Goal: Task Accomplishment & Management: Manage account settings

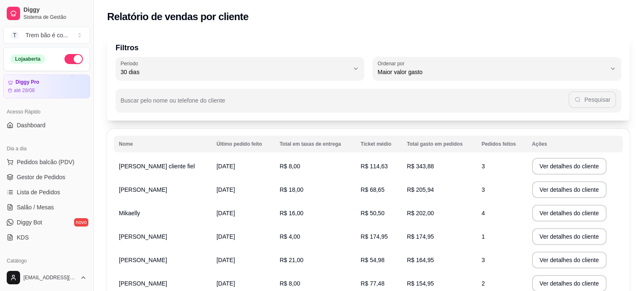
select select "30"
select select "HIGHEST_TOTAL_SPENT_WITH_ORDERS"
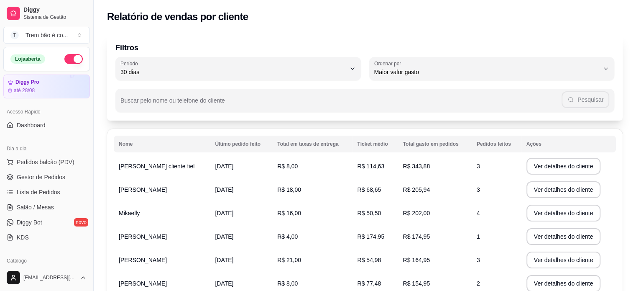
scroll to position [155, 0]
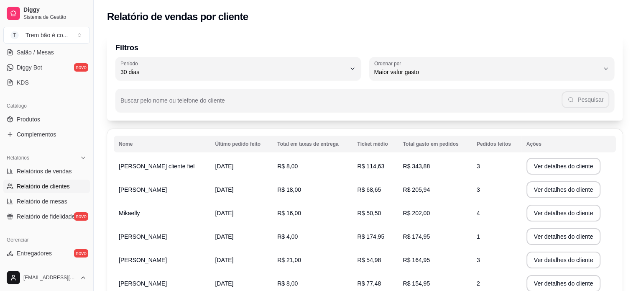
click at [79, 185] on link "Relatório de clientes" at bounding box center [46, 185] width 87 height 13
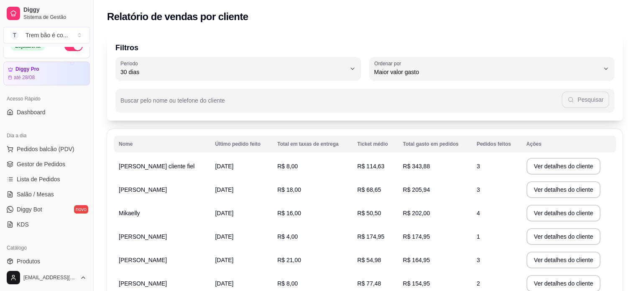
scroll to position [0, 0]
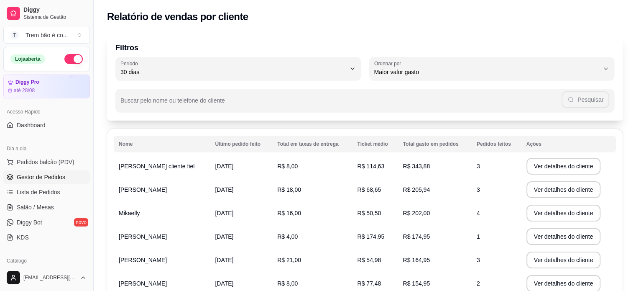
click at [51, 174] on span "Gestor de Pedidos" at bounding box center [41, 177] width 49 height 8
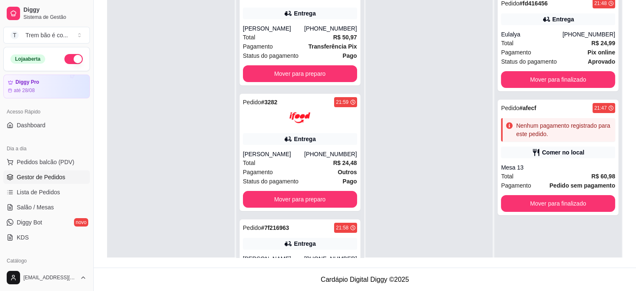
scroll to position [187, 0]
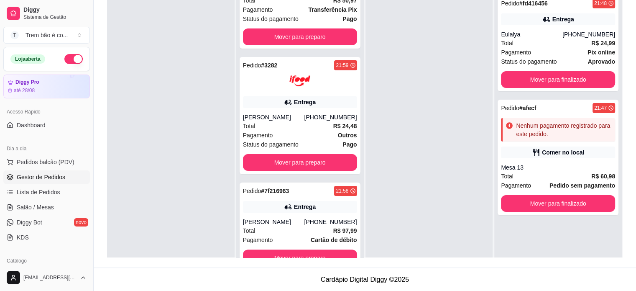
click at [390, 222] on div at bounding box center [430, 135] width 128 height 291
click at [69, 59] on button "button" at bounding box center [73, 59] width 18 height 10
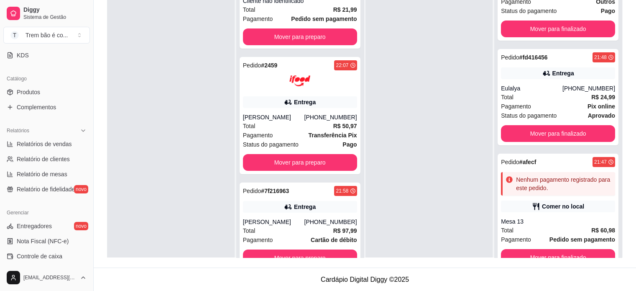
scroll to position [181, 0]
click at [90, 141] on button "Toggle Sidebar" at bounding box center [93, 145] width 7 height 291
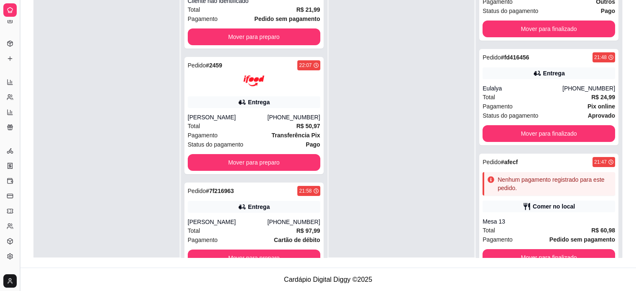
scroll to position [101, 0]
click at [19, 126] on button "Toggle Sidebar" at bounding box center [19, 145] width 7 height 291
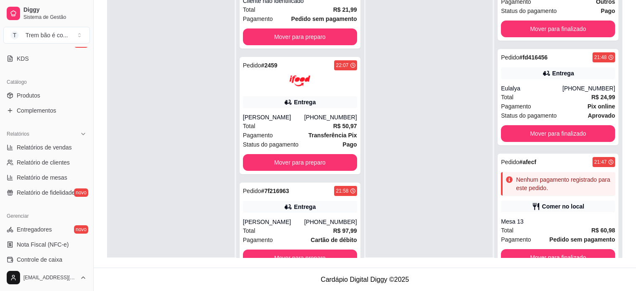
scroll to position [177, 0]
click at [59, 144] on span "Relatórios de vendas" at bounding box center [44, 148] width 55 height 8
select select "ALL"
select select "0"
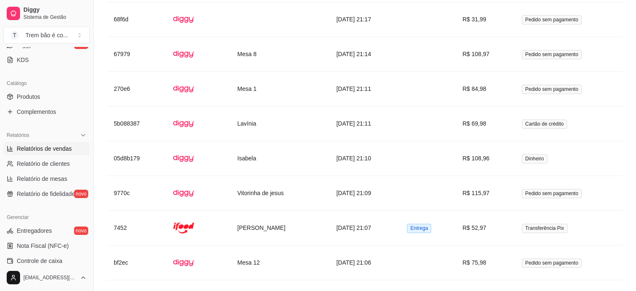
scroll to position [1269, 0]
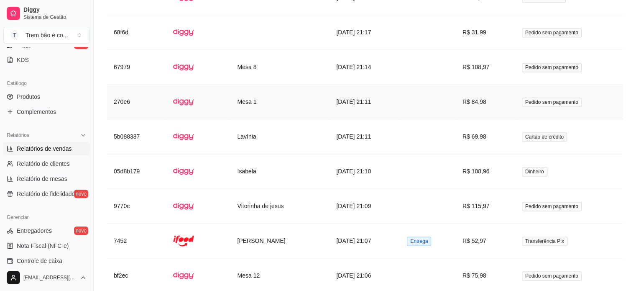
click at [456, 98] on td at bounding box center [427, 102] width 55 height 35
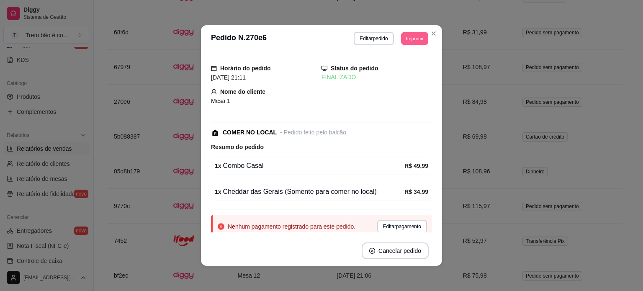
click at [420, 40] on button "Imprimir" at bounding box center [414, 38] width 27 height 13
click at [394, 72] on button "IMPRESSORA" at bounding box center [395, 67] width 59 height 13
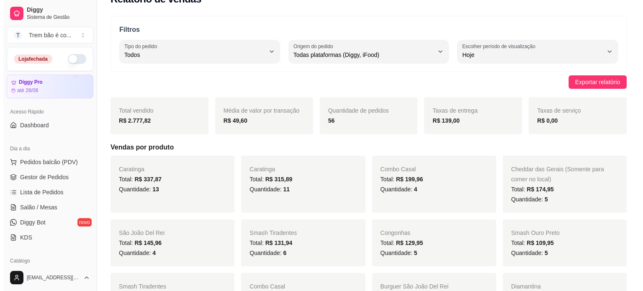
scroll to position [0, 0]
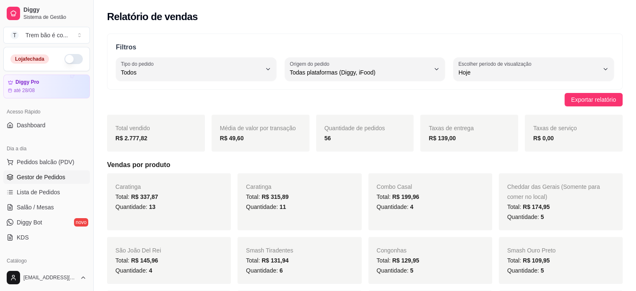
click at [54, 174] on span "Gestor de Pedidos" at bounding box center [41, 177] width 49 height 8
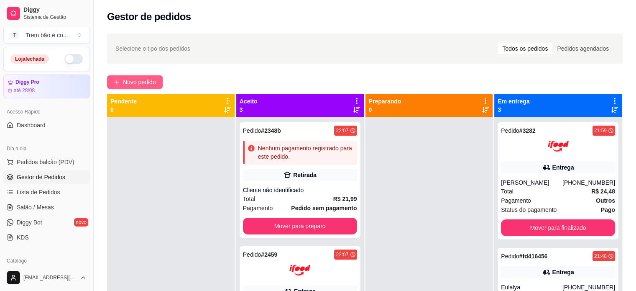
click at [141, 80] on span "Novo pedido" at bounding box center [139, 81] width 33 height 9
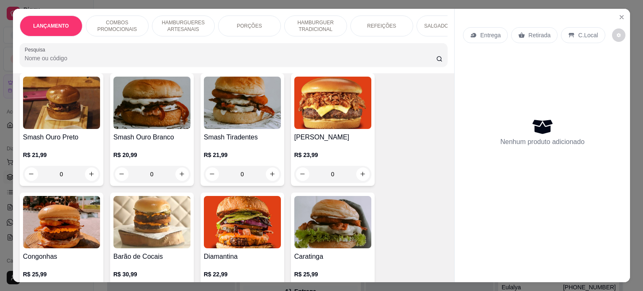
scroll to position [443, 0]
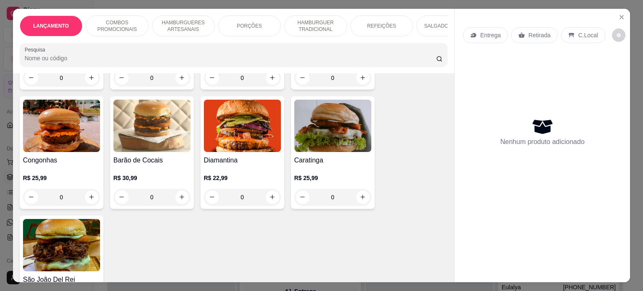
click at [360, 199] on div "0" at bounding box center [332, 197] width 77 height 17
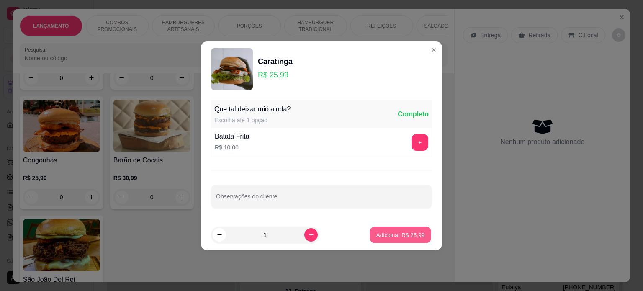
click at [383, 233] on p "Adicionar R$ 25,99" at bounding box center [400, 235] width 49 height 8
type input "1"
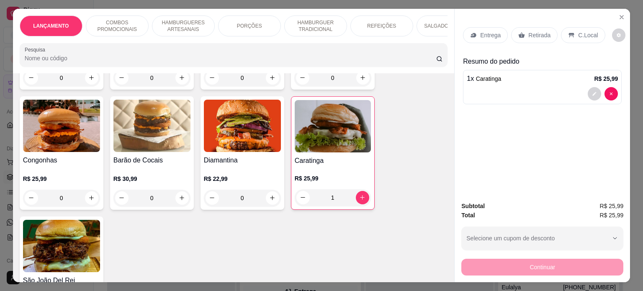
click at [489, 31] on p "Entrega" at bounding box center [490, 35] width 20 height 8
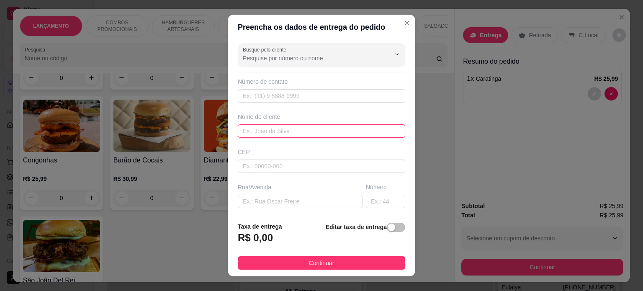
click at [265, 135] on input "text" at bounding box center [321, 130] width 167 height 13
type input "[PERSON_NAME]"
click at [269, 203] on input "text" at bounding box center [300, 201] width 125 height 13
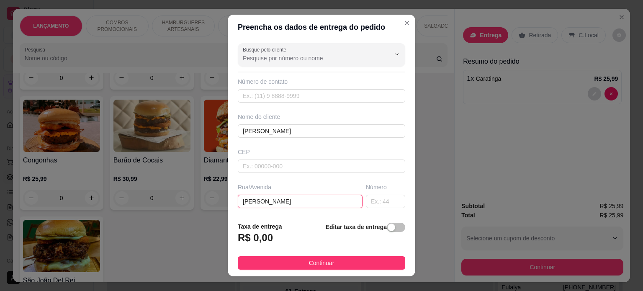
type input "[PERSON_NAME]"
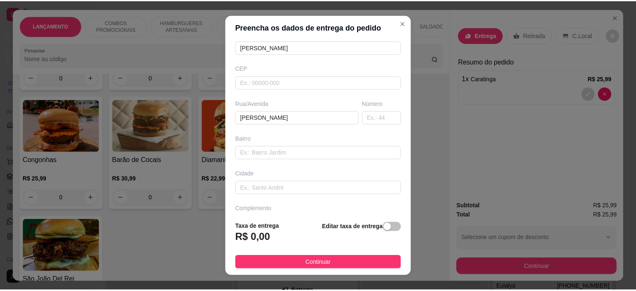
scroll to position [105, 0]
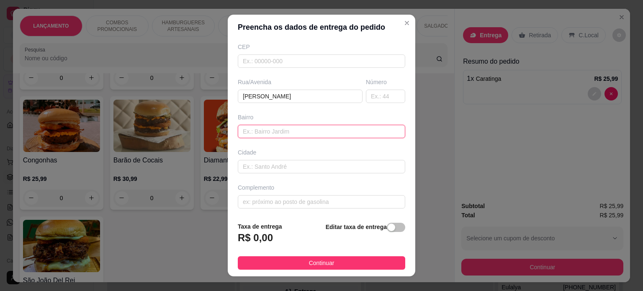
click at [302, 129] on input "text" at bounding box center [321, 131] width 167 height 13
type input "Centro"
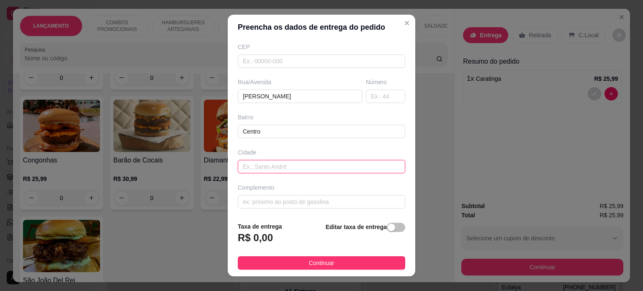
click at [277, 169] on input "text" at bounding box center [321, 166] width 167 height 13
type input "Caratinga"
click at [387, 226] on div "button" at bounding box center [391, 227] width 8 height 8
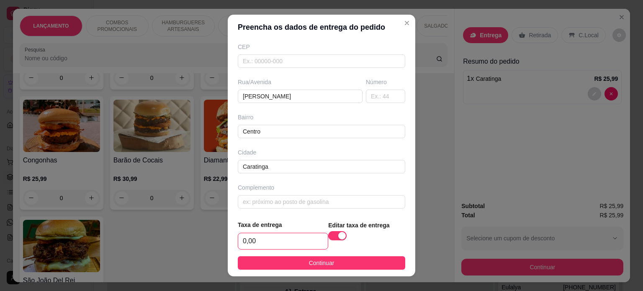
drag, startPoint x: 255, startPoint y: 240, endPoint x: 197, endPoint y: 231, distance: 58.4
click at [197, 231] on div "Preencha os dados de entrega do pedido Busque pelo cliente Número de contato No…" at bounding box center [321, 145] width 643 height 291
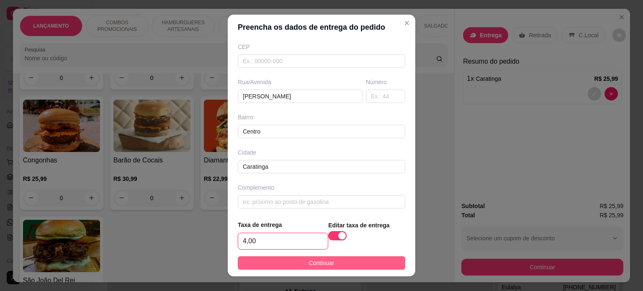
type input "4,00"
click at [311, 266] on span "Continuar" at bounding box center [322, 262] width 26 height 9
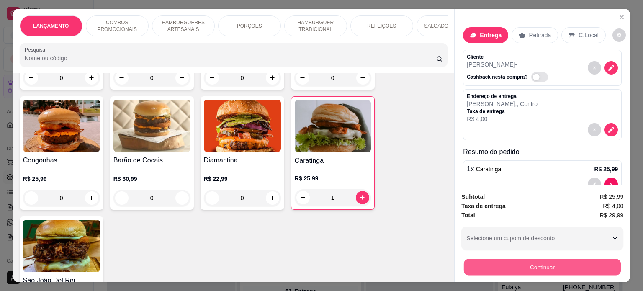
click at [524, 262] on button "Continuar" at bounding box center [542, 267] width 157 height 16
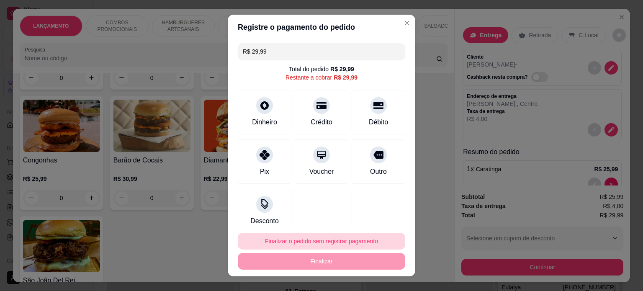
click at [323, 241] on button "Finalizar o pedido sem registrar pagamento" at bounding box center [321, 241] width 167 height 17
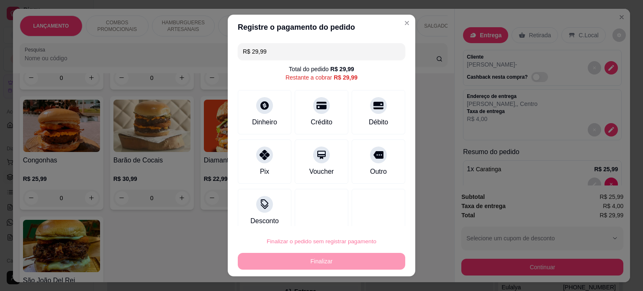
click at [359, 220] on button "Confirmar" at bounding box center [369, 217] width 30 height 13
type input "0"
type input "R$ 0,00"
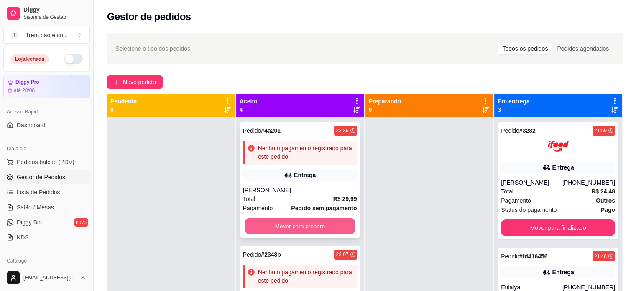
click at [331, 222] on button "Mover para preparo" at bounding box center [300, 226] width 111 height 16
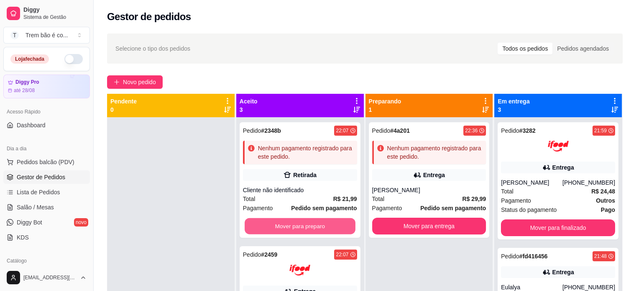
click at [331, 222] on button "Mover para preparo" at bounding box center [300, 226] width 111 height 16
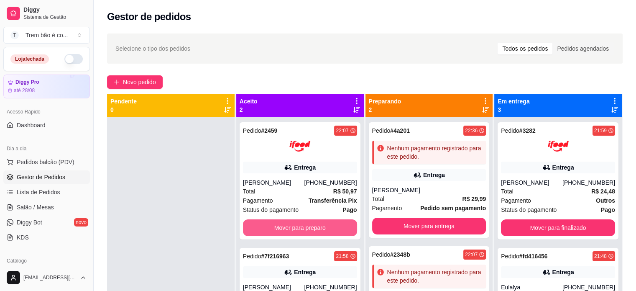
click at [331, 222] on button "Mover para preparo" at bounding box center [300, 227] width 114 height 17
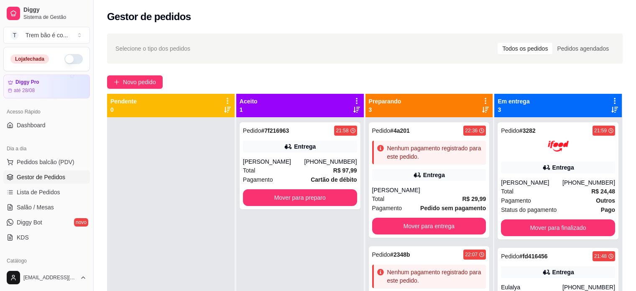
click at [335, 226] on div "Pedido # 7f216963 21:58 Entrega [PERSON_NAME] [PHONE_NUMBER] Total R$ 97,99 Pag…" at bounding box center [300, 262] width 128 height 291
click at [338, 200] on button "Mover para preparo" at bounding box center [300, 198] width 111 height 16
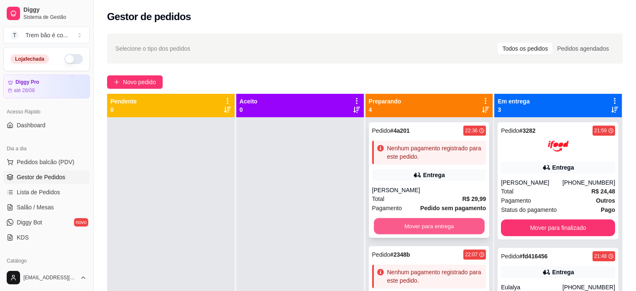
click at [425, 227] on button "Mover para entrega" at bounding box center [429, 226] width 111 height 16
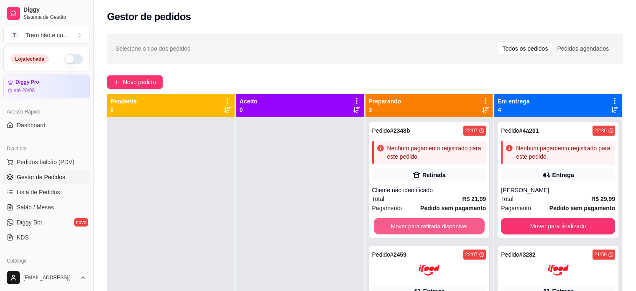
click at [425, 227] on button "Mover para retirada disponível" at bounding box center [429, 226] width 111 height 16
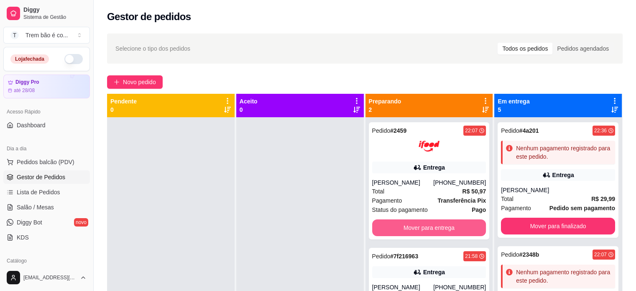
click at [425, 227] on button "Mover para entrega" at bounding box center [429, 227] width 114 height 17
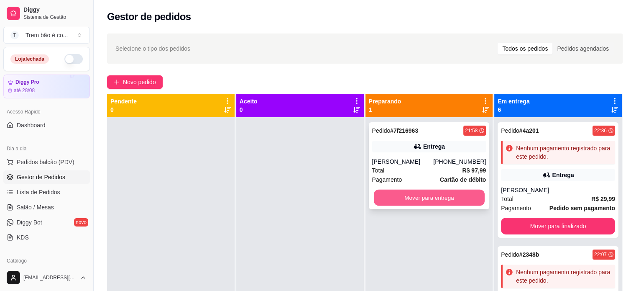
click at [426, 203] on button "Mover para entrega" at bounding box center [429, 198] width 111 height 16
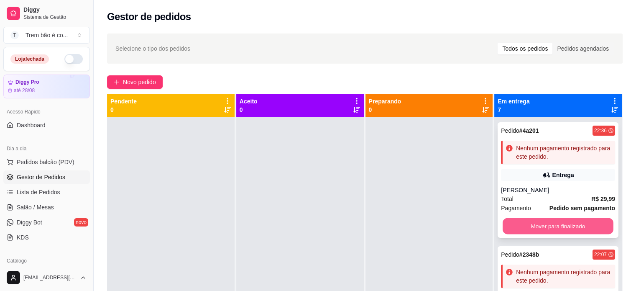
click at [537, 228] on button "Mover para finalizado" at bounding box center [558, 226] width 111 height 16
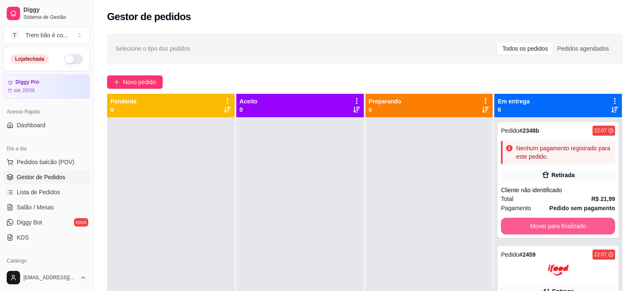
click at [537, 228] on button "Mover para finalizado" at bounding box center [558, 226] width 114 height 17
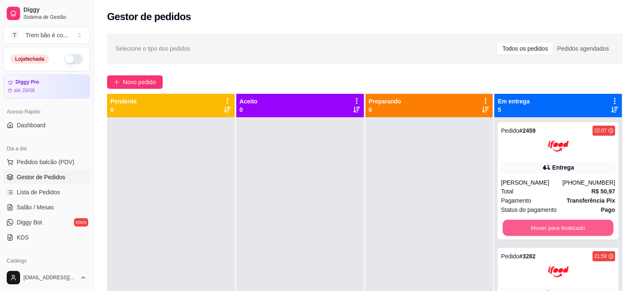
click at [537, 228] on button "Mover para finalizado" at bounding box center [558, 228] width 111 height 16
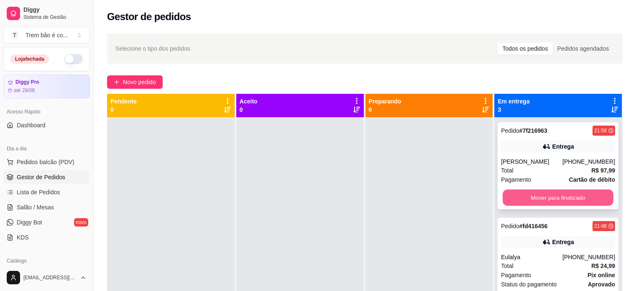
click at [525, 194] on button "Mover para finalizado" at bounding box center [558, 198] width 111 height 16
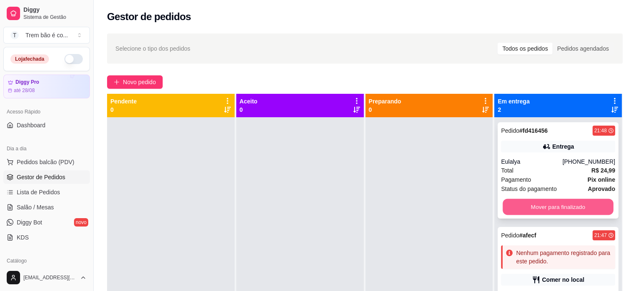
click at [518, 202] on button "Mover para finalizado" at bounding box center [558, 207] width 111 height 16
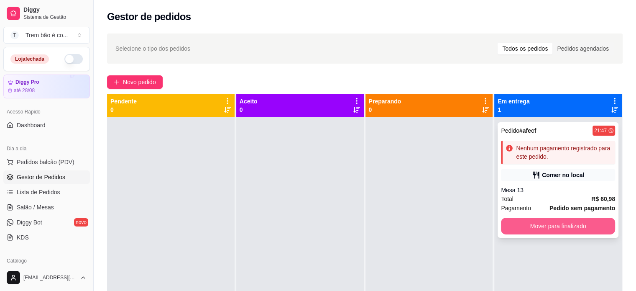
click at [518, 222] on button "Mover para finalizado" at bounding box center [558, 226] width 114 height 17
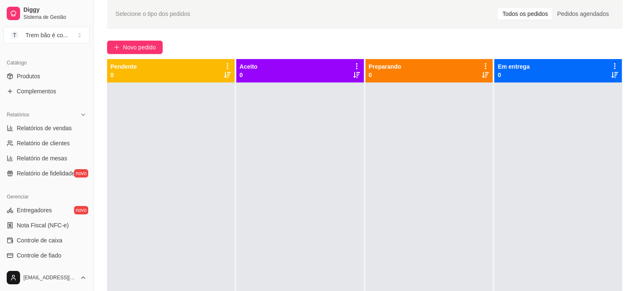
scroll to position [199, 0]
click at [60, 128] on span "Relatórios de vendas" at bounding box center [44, 127] width 55 height 8
select select "ALL"
select select "0"
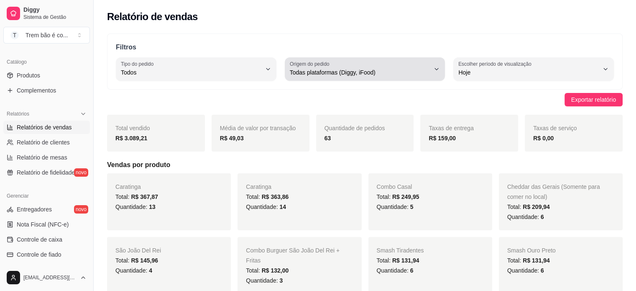
click at [440, 68] on icon "button" at bounding box center [436, 69] width 7 height 7
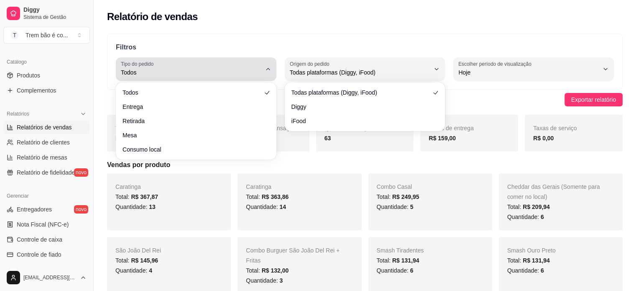
click at [262, 69] on button "Tipo do pedido Todos" at bounding box center [196, 68] width 161 height 23
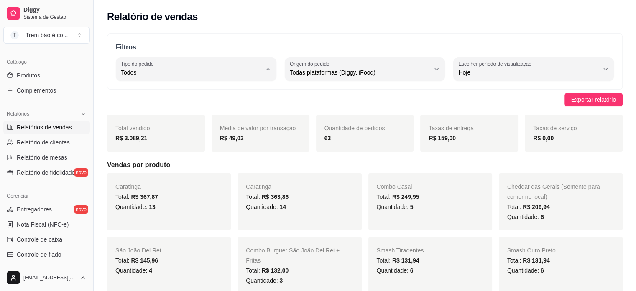
click at [157, 133] on span "Mesa" at bounding box center [192, 133] width 133 height 8
type input "IN_STORE"
select select "IN_STORE"
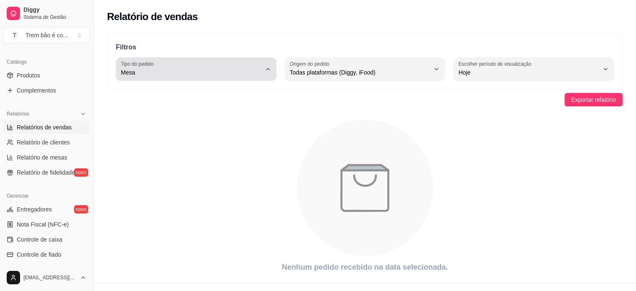
click at [271, 64] on button "Tipo do pedido Mesa" at bounding box center [196, 68] width 161 height 23
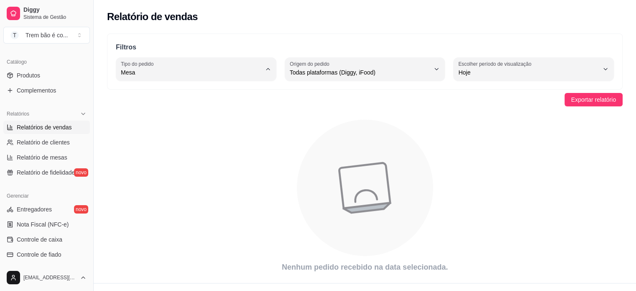
click at [172, 150] on span "Consumo local" at bounding box center [192, 147] width 133 height 8
type input "EAT_IN"
select select "EAT_IN"
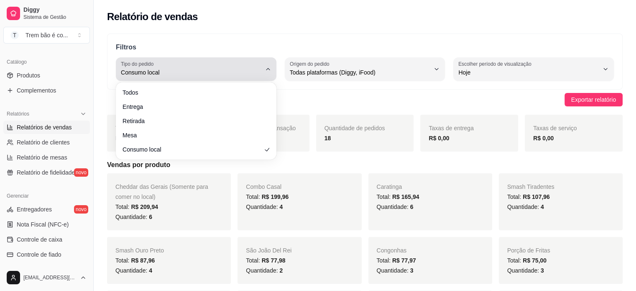
click at [263, 69] on button "Tipo do pedido Consumo local" at bounding box center [196, 68] width 161 height 23
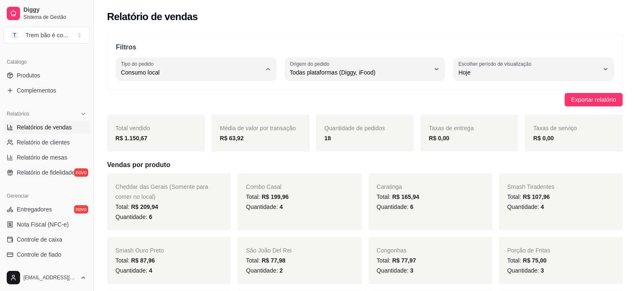
click at [136, 101] on li "Entrega" at bounding box center [196, 105] width 148 height 13
type input "DELIVERY"
select select "DELIVERY"
